Goal: Task Accomplishment & Management: Manage account settings

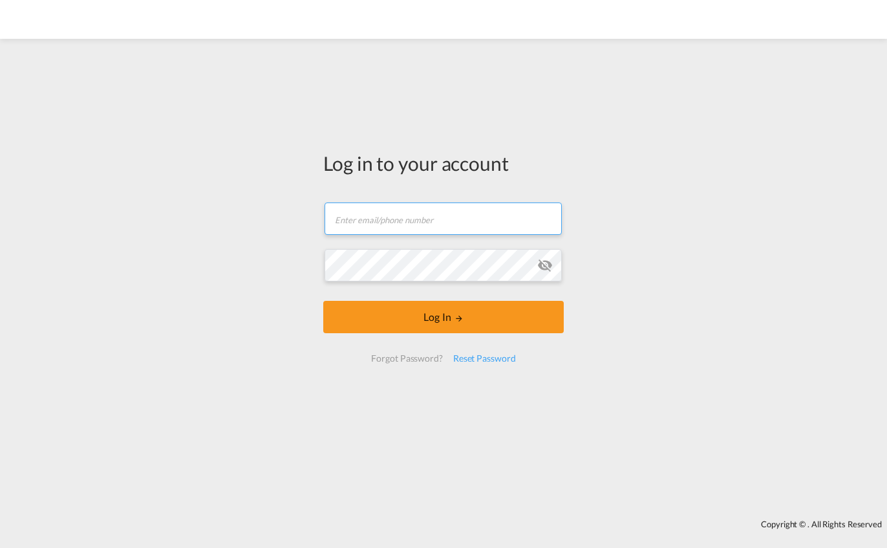
click at [411, 222] on input "text" at bounding box center [443, 218] width 237 height 32
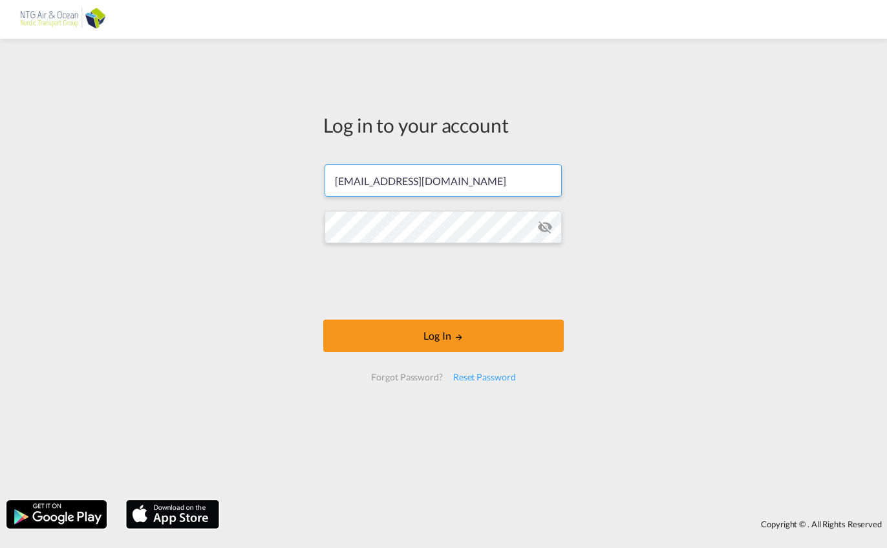
type input "[EMAIL_ADDRESS][DOMAIN_NAME]"
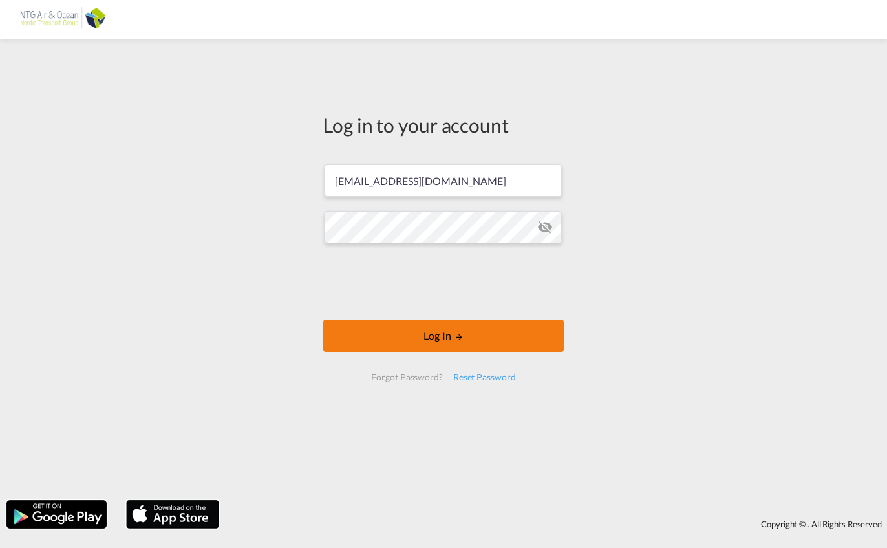
click at [471, 325] on button "Log In" at bounding box center [443, 335] width 241 height 32
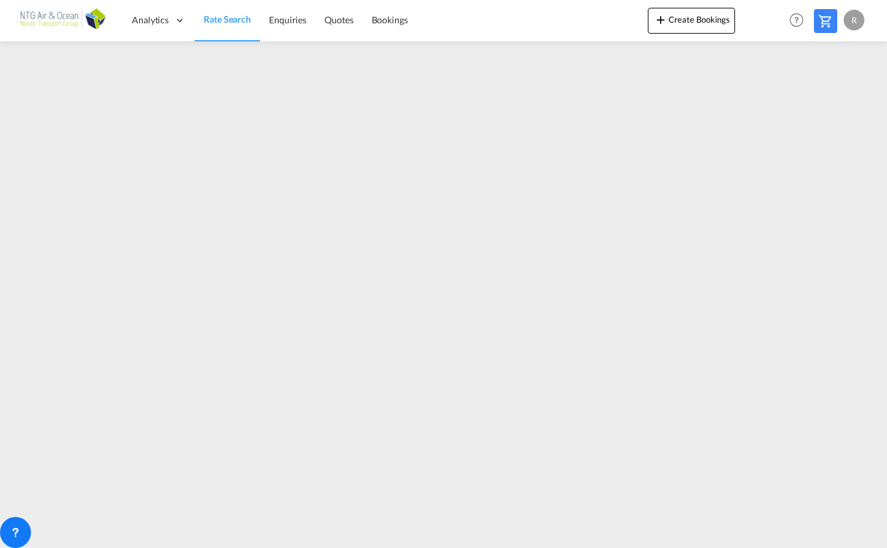
click at [850, 21] on div "R" at bounding box center [854, 20] width 21 height 21
click at [845, 61] on button "My Profile" at bounding box center [839, 57] width 84 height 26
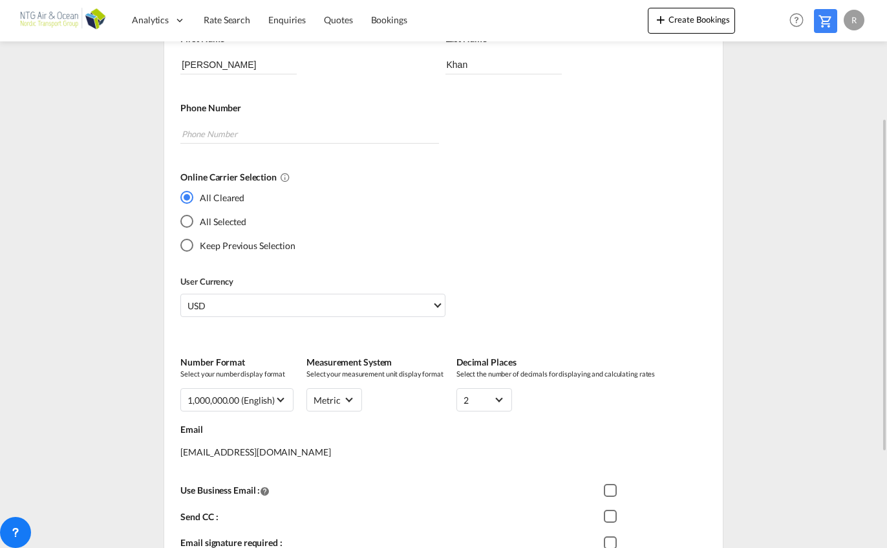
scroll to position [350, 0]
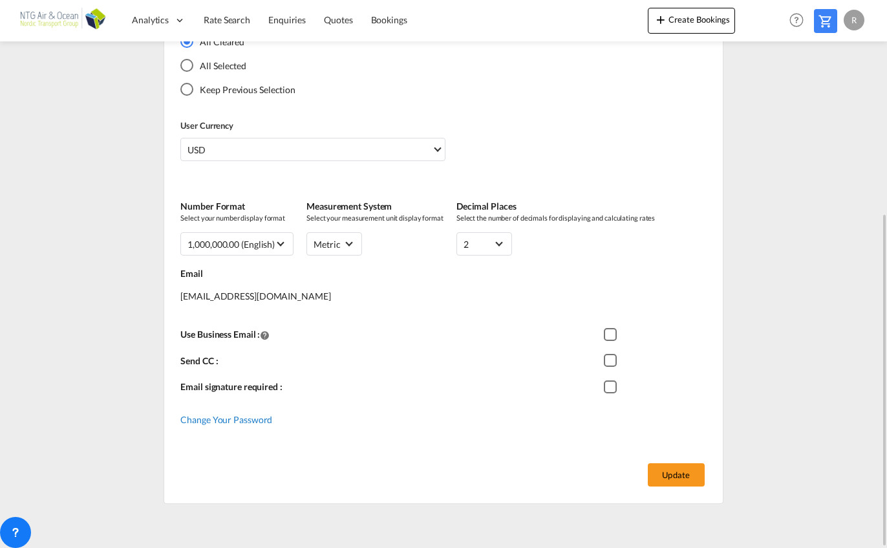
click at [251, 417] on span "Change Your Password" at bounding box center [226, 419] width 92 height 11
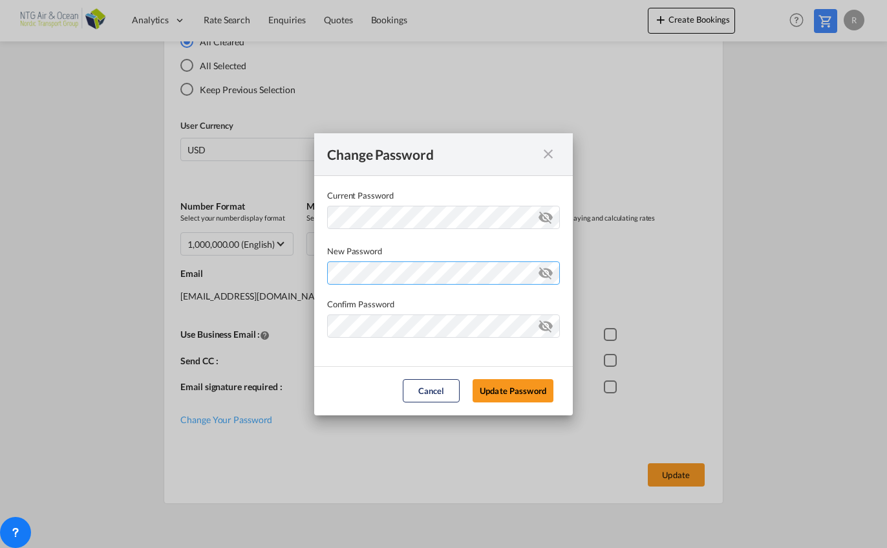
click at [407, 272] on div "Password must contain the following: A special character A number Minimum 8 cha…" at bounding box center [443, 270] width 233 height 27
click at [518, 389] on button "Update Password" at bounding box center [513, 390] width 81 height 23
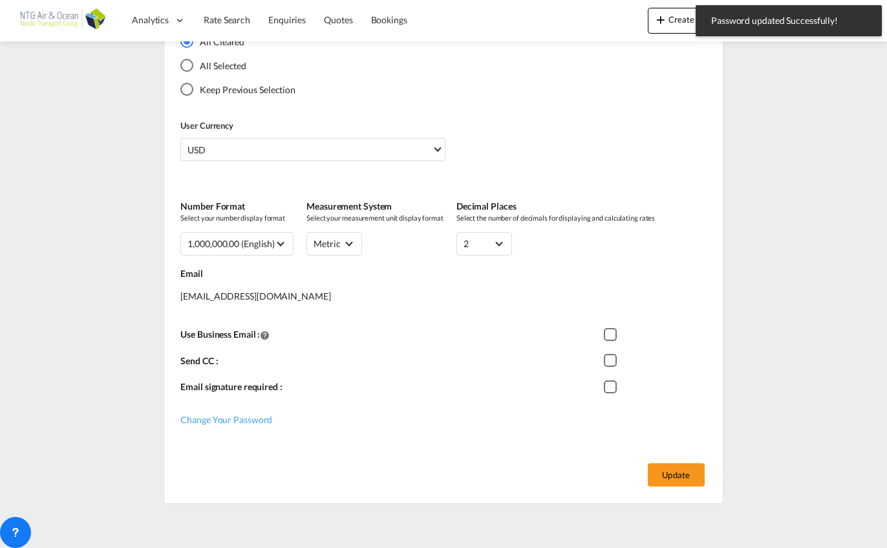
scroll to position [349, 0]
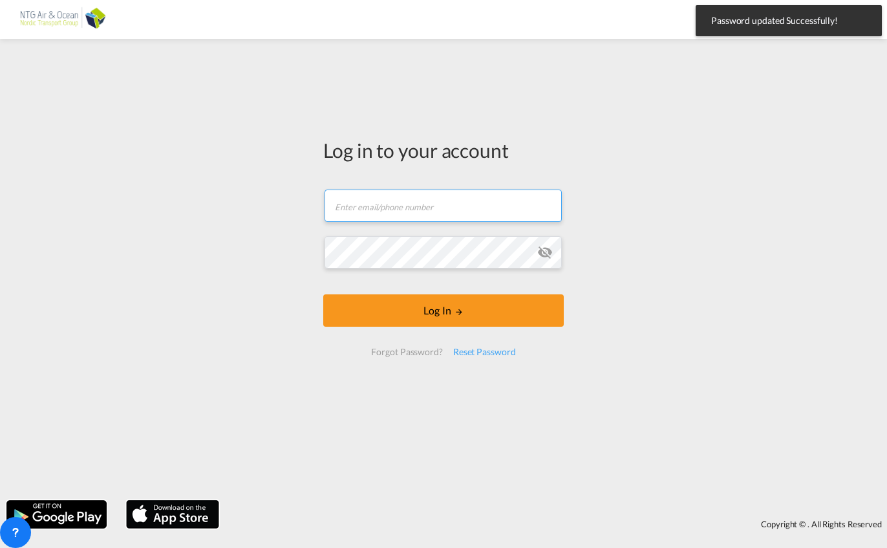
type input "[EMAIL_ADDRESS][DOMAIN_NAME]"
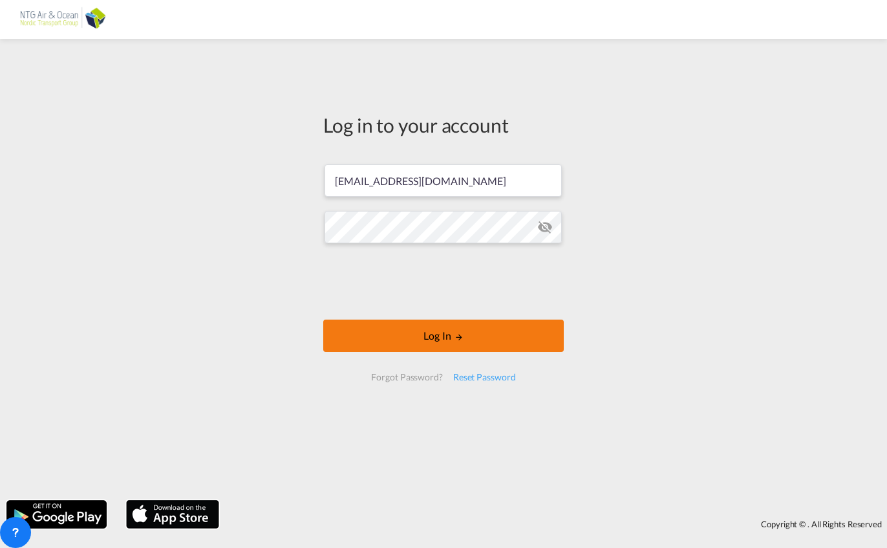
click at [444, 341] on button "Log In" at bounding box center [443, 335] width 241 height 32
